Goal: Complete application form

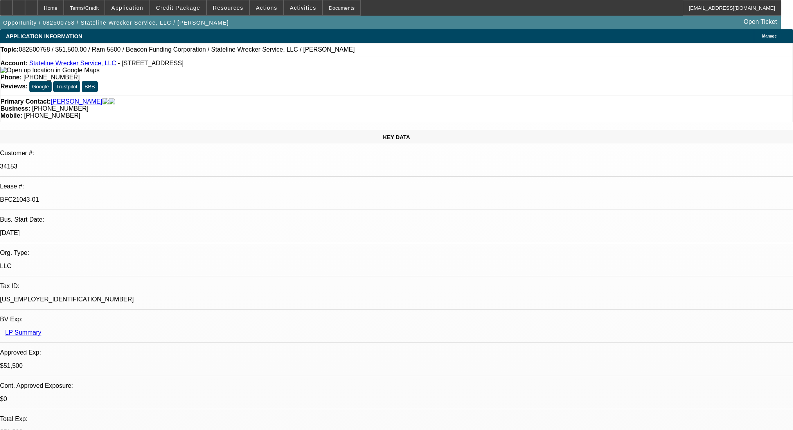
select select "0"
select select "2"
select select "0.1"
select select "4"
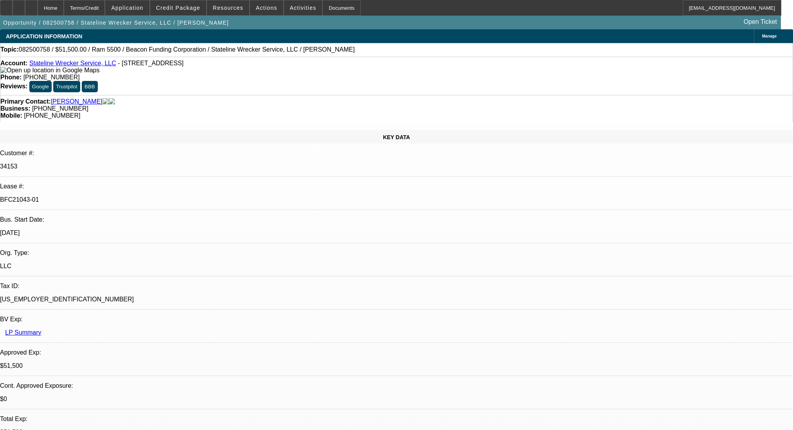
select select "0"
select select "2"
select select "0.1"
select select "4"
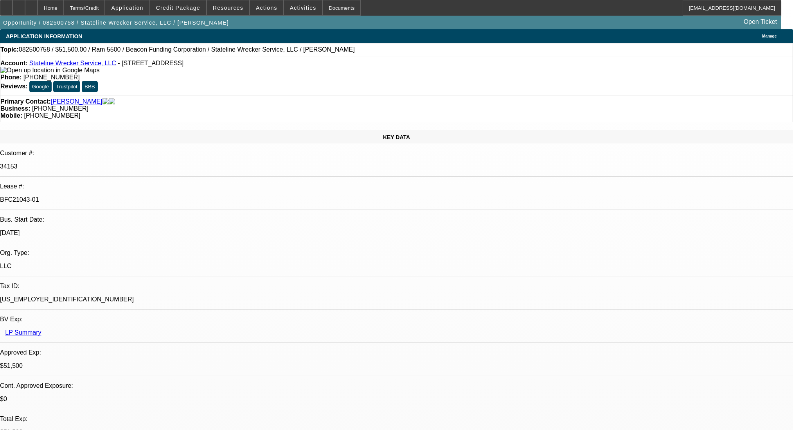
select select "0"
select select "2"
select select "0.1"
select select "4"
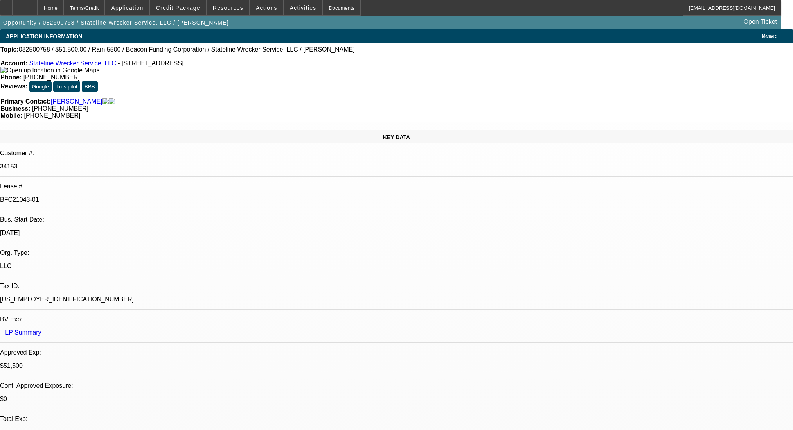
select select "0"
select select "2"
select select "0.1"
select select "4"
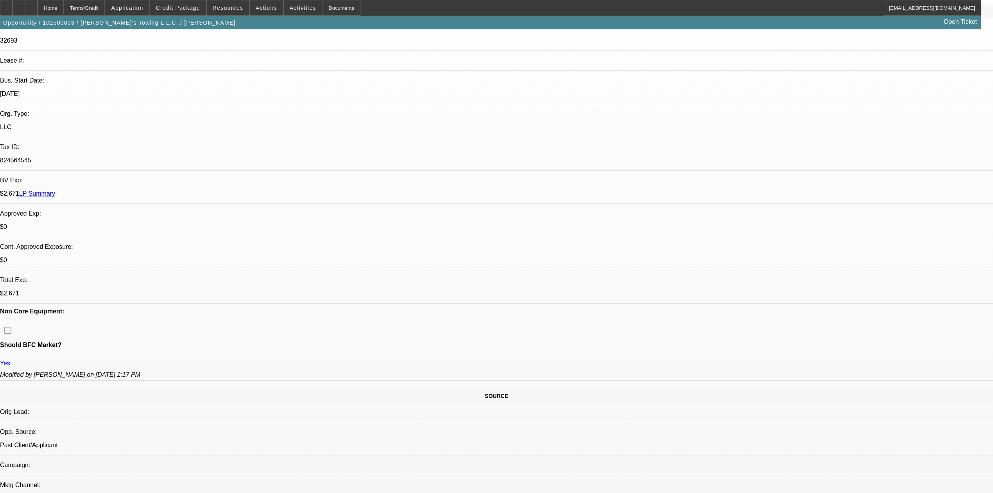
select select "0"
select select "2"
select select "0.2"
select select "17"
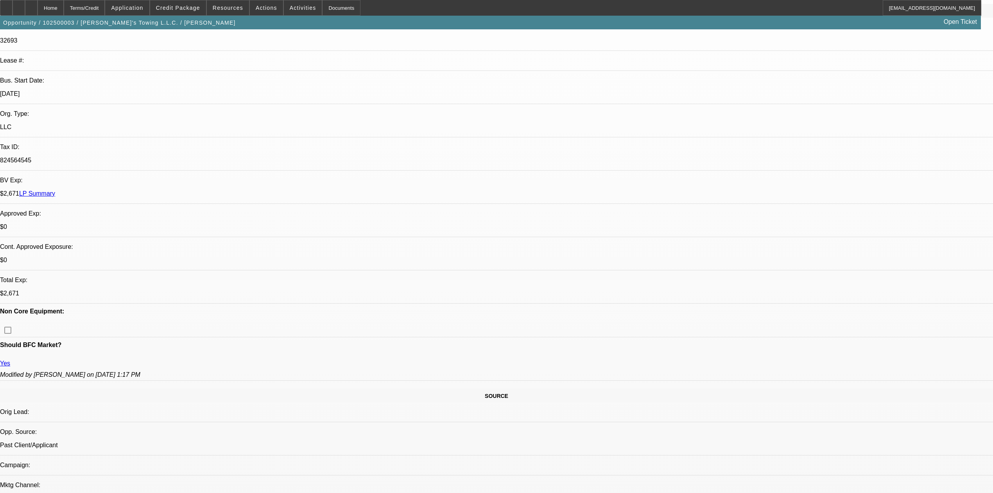
select select "0"
select select "2"
select select "0.2"
select select "17"
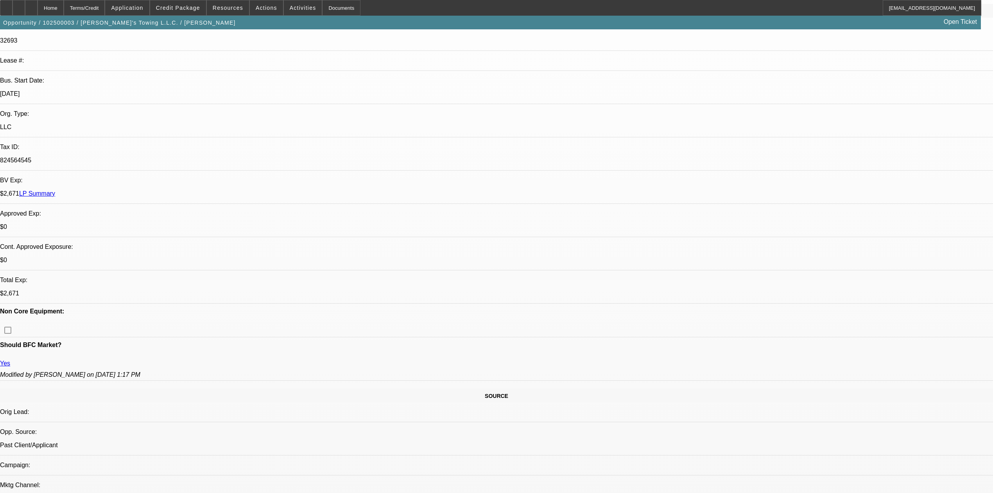
select select "0"
select select "2"
select select "0.2"
select select "17"
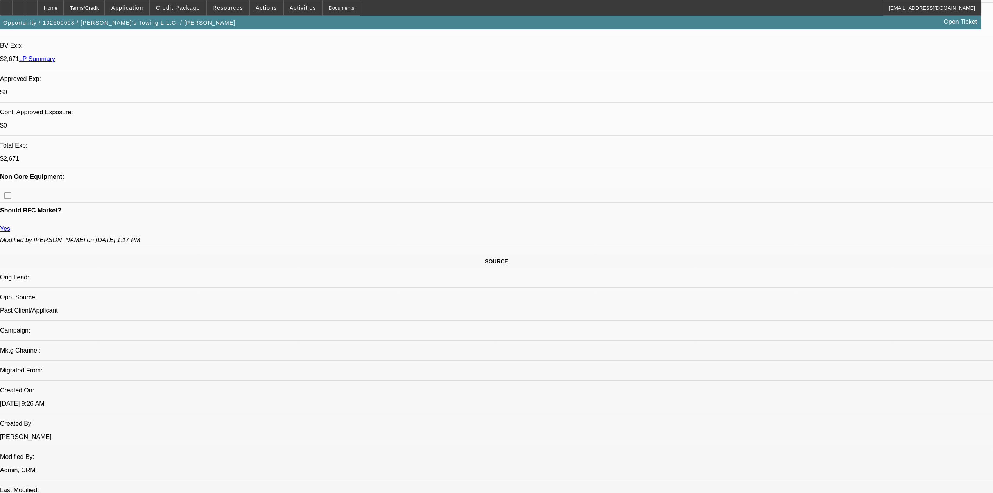
scroll to position [288, 0]
